Goal: Information Seeking & Learning: Learn about a topic

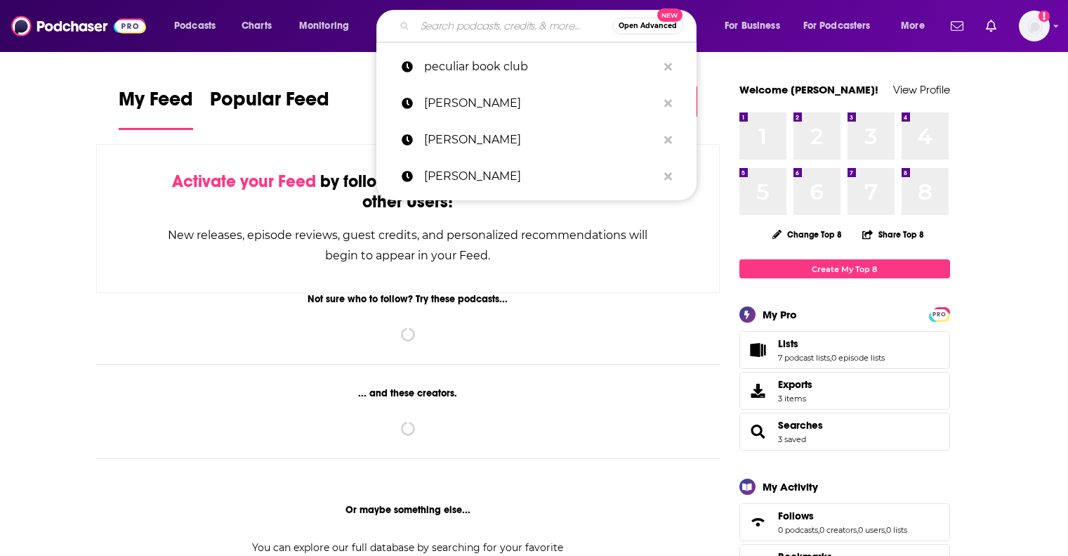
click at [442, 28] on input "Search podcasts, credits, & more..." at bounding box center [513, 26] width 197 height 22
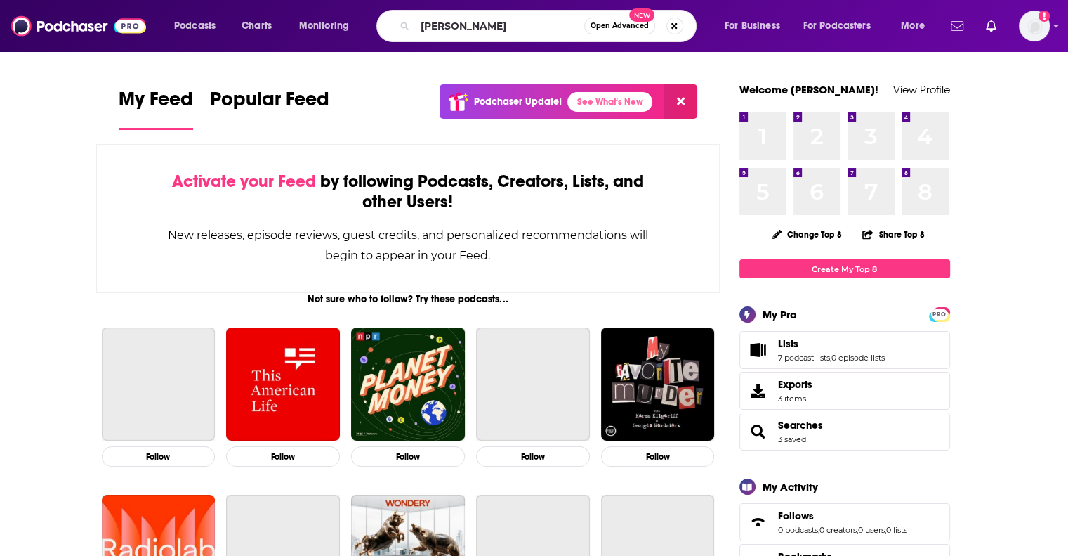
type input "[PERSON_NAME]"
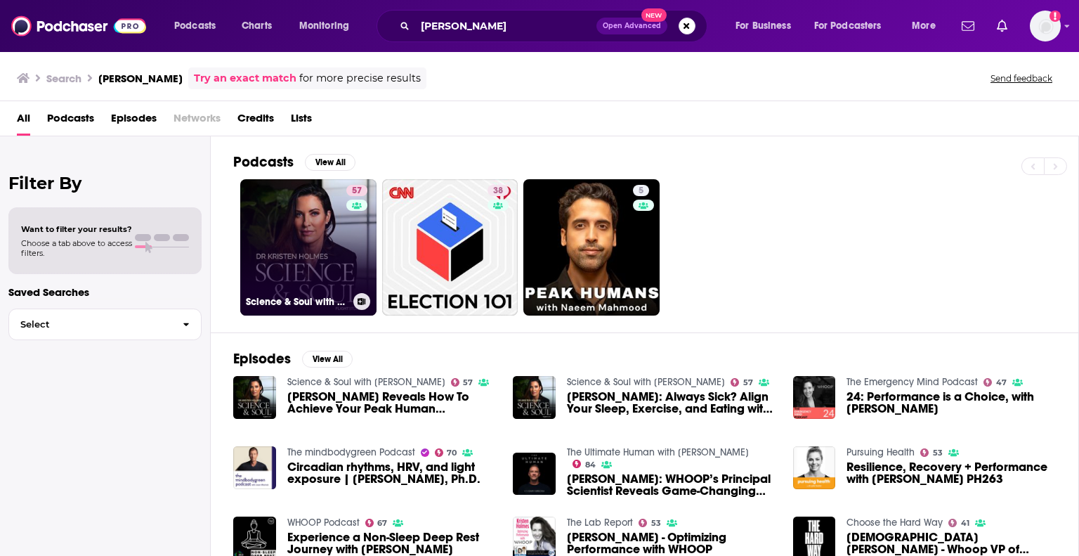
click at [279, 225] on link "57 Science & Soul with [PERSON_NAME]" at bounding box center [308, 247] width 136 height 136
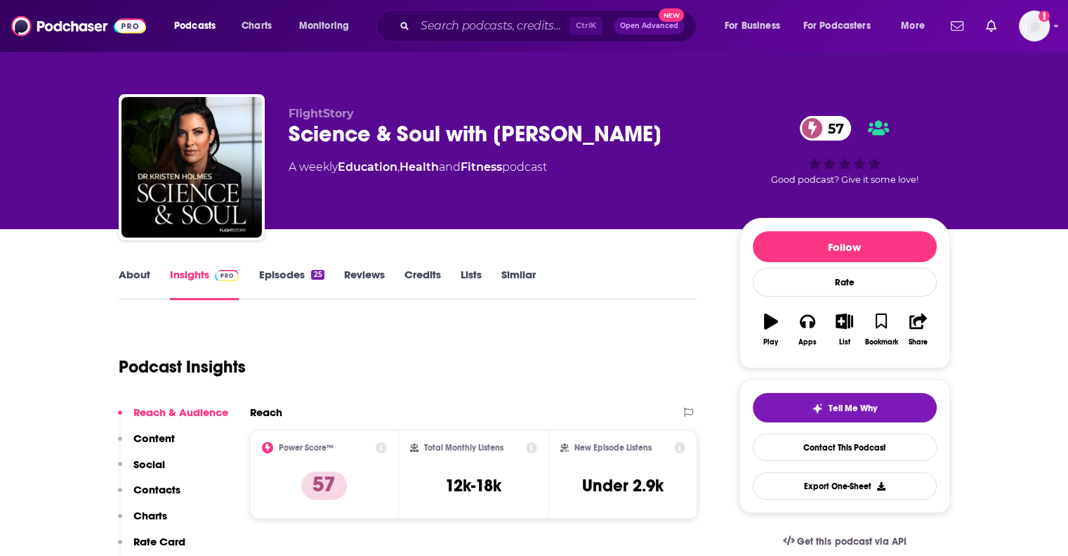
click at [288, 275] on link "Episodes 25" at bounding box center [290, 284] width 65 height 32
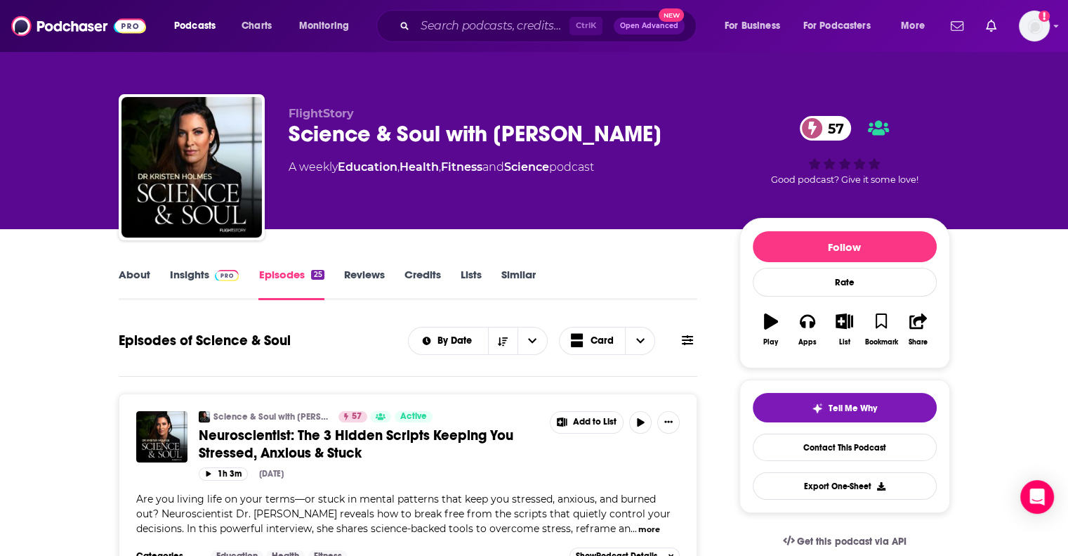
click at [503, 275] on link "Similar" at bounding box center [518, 284] width 34 height 32
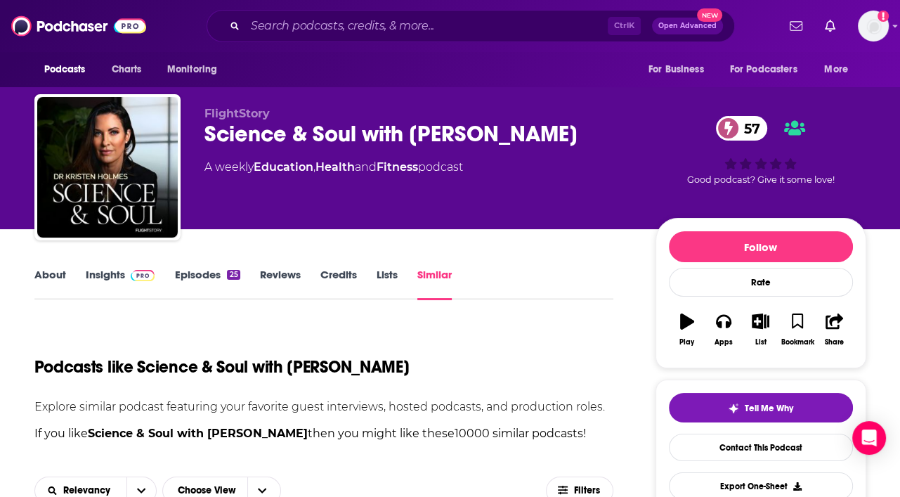
click at [103, 279] on link "Insights" at bounding box center [121, 284] width 70 height 32
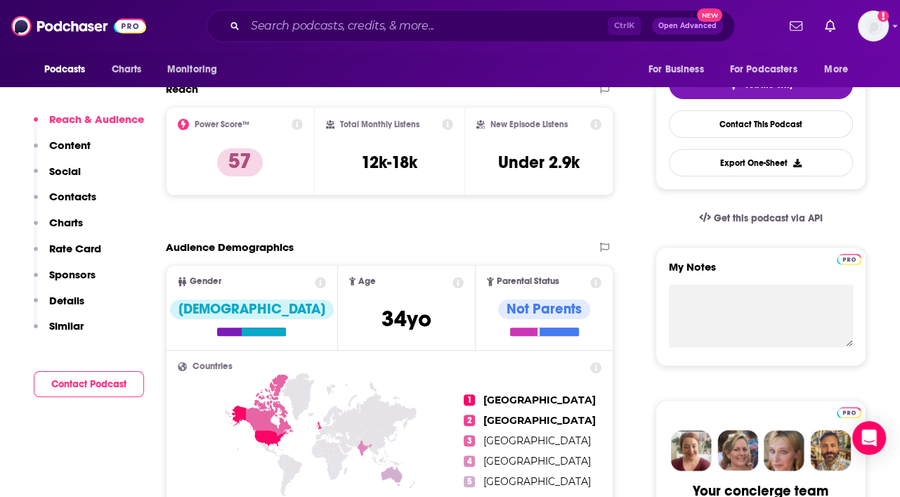
scroll to position [324, 0]
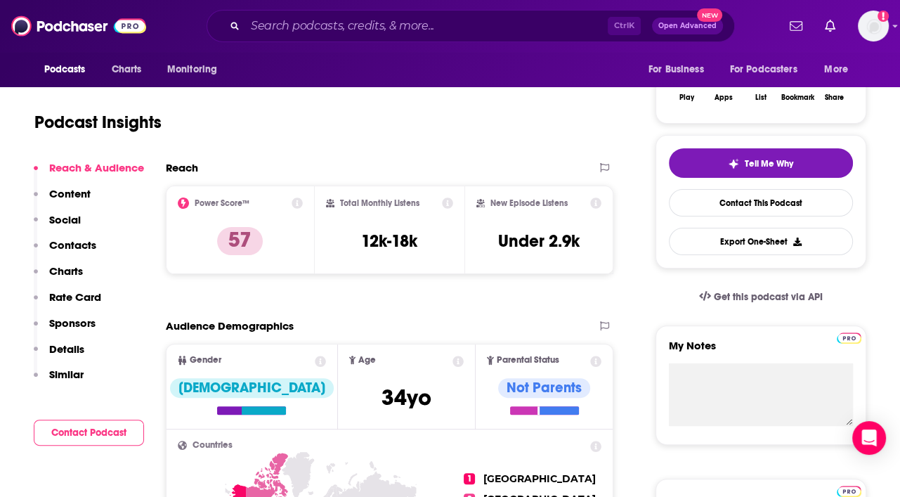
scroll to position [0, 0]
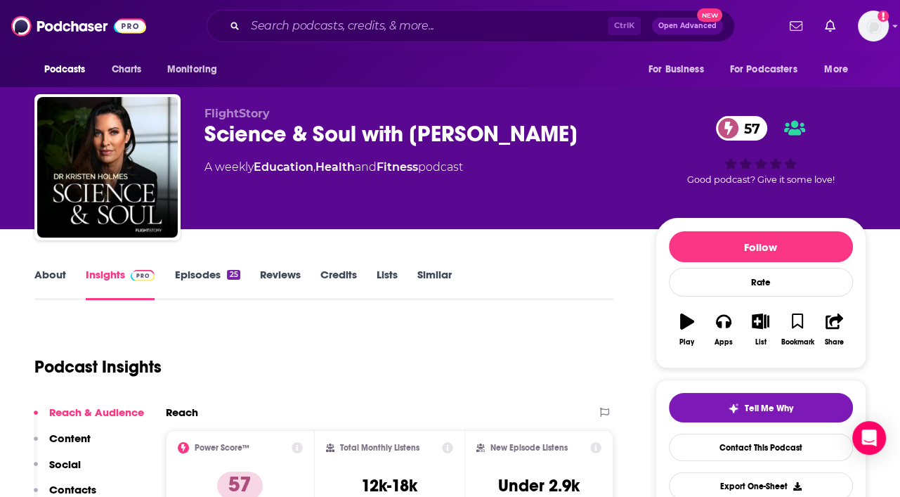
click at [244, 358] on div "Podcast Insights" at bounding box center [318, 358] width 568 height 72
